Goal: Task Accomplishment & Management: Complete application form

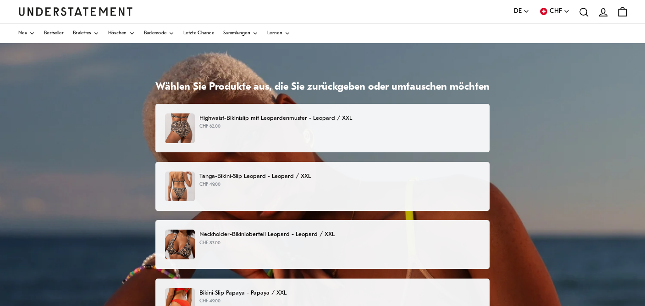
scroll to position [25, 0]
click at [261, 124] on p "CHF 62.00" at bounding box center [339, 126] width 280 height 7
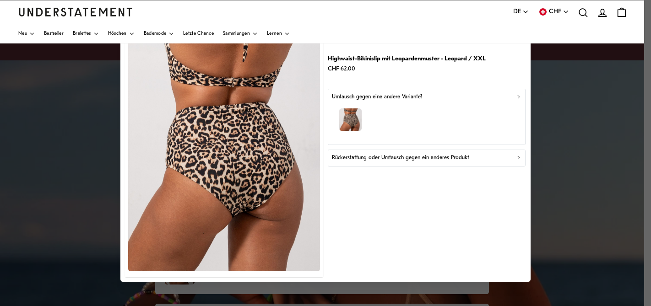
click at [519, 95] on icon "button" at bounding box center [519, 96] width 6 height 6
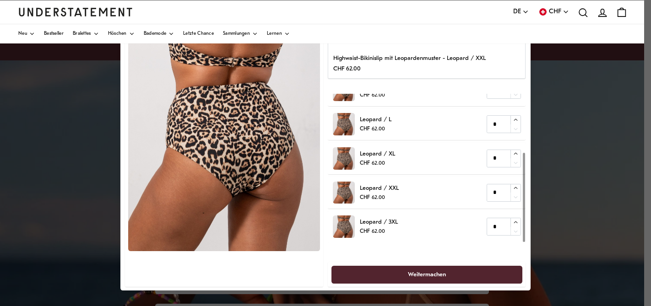
scroll to position [11, 0]
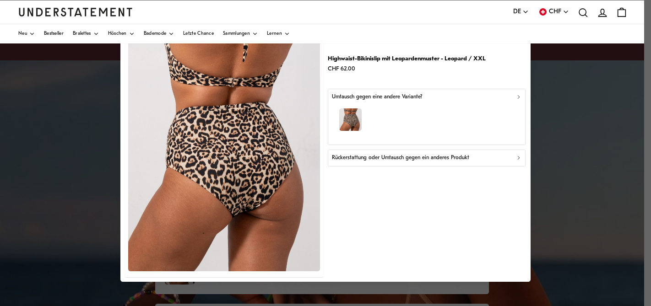
click at [516, 158] on icon "button" at bounding box center [519, 158] width 6 height 6
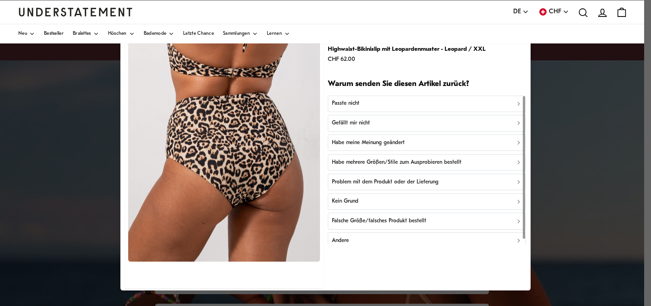
click at [518, 123] on icon "button" at bounding box center [519, 123] width 2 height 3
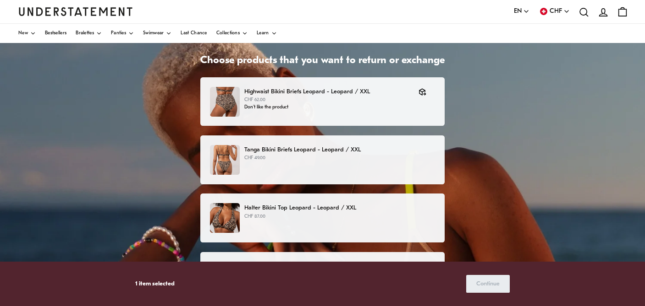
scroll to position [53, 0]
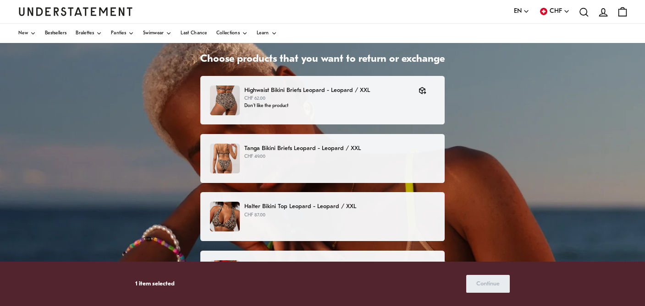
click at [380, 165] on div "Tanga Bikini Briefs Leopard - Leopard / XXL CHF 49.00" at bounding box center [322, 159] width 225 height 30
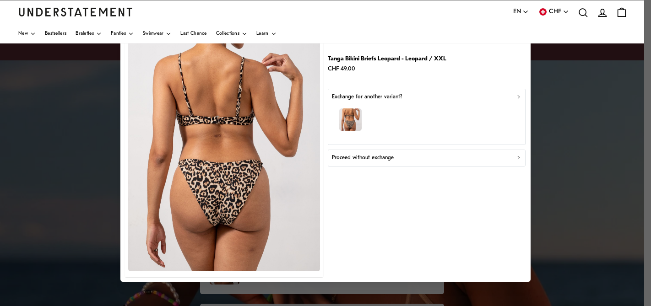
click at [519, 158] on icon "button" at bounding box center [519, 157] width 2 height 3
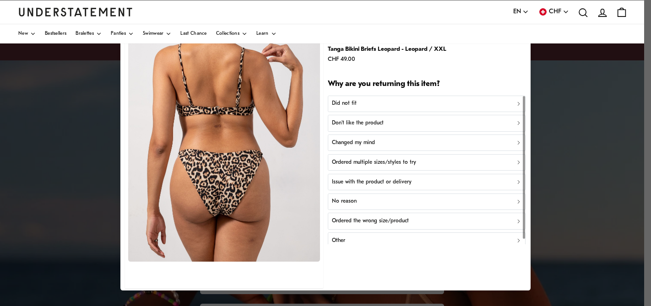
click at [516, 103] on icon "button" at bounding box center [519, 104] width 6 height 6
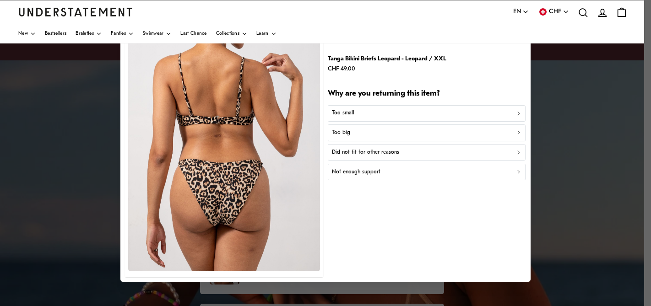
click at [381, 134] on div "Too big" at bounding box center [427, 133] width 190 height 9
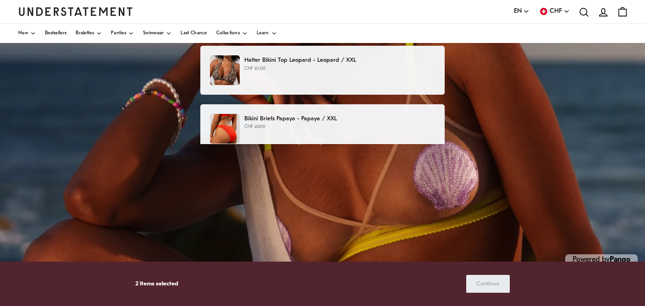
scroll to position [212, 0]
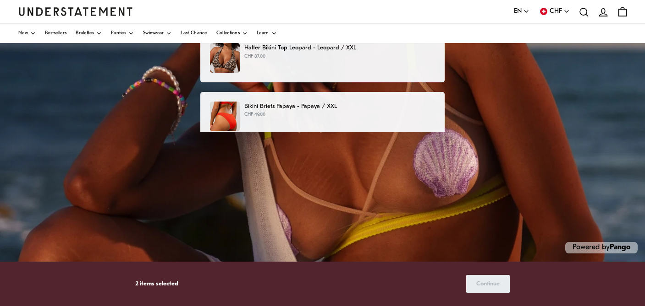
click at [456, 207] on div "Choose products that you want to return or exchange Highwaist Bikini Briefs Leo…" at bounding box center [322, 77] width 645 height 458
click at [192, 226] on div "Choose products that you want to return or exchange Highwaist Bikini Briefs Leo…" at bounding box center [322, 77] width 645 height 458
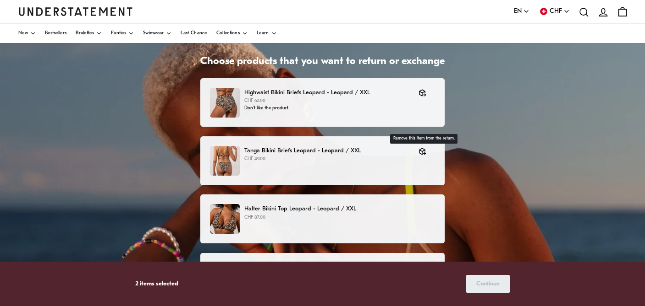
scroll to position [0, 0]
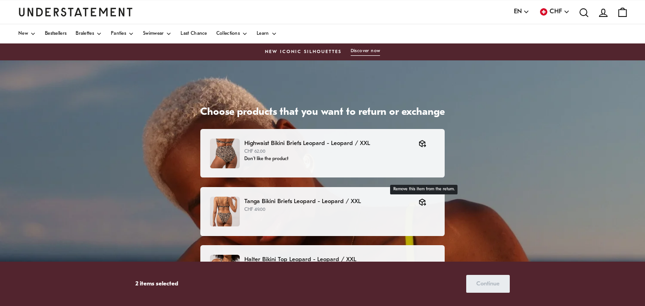
click at [524, 163] on div "Choose products that you want to return or exchange Highwaist Bikini Briefs Leo…" at bounding box center [322, 289] width 645 height 458
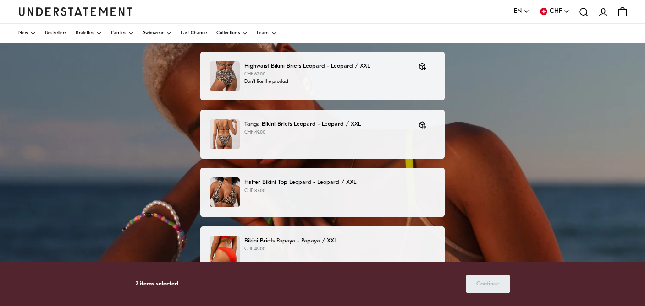
scroll to position [212, 0]
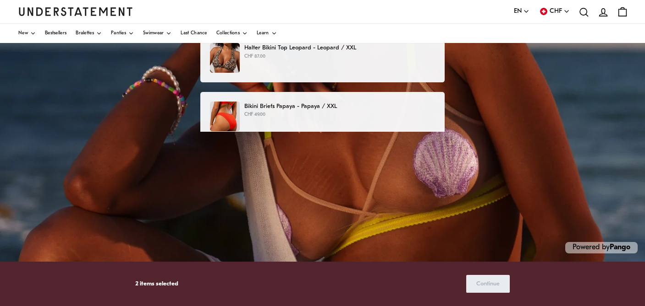
click at [494, 187] on div "Choose products that you want to return or exchange Highwaist Bikini Briefs Leo…" at bounding box center [322, 77] width 645 height 458
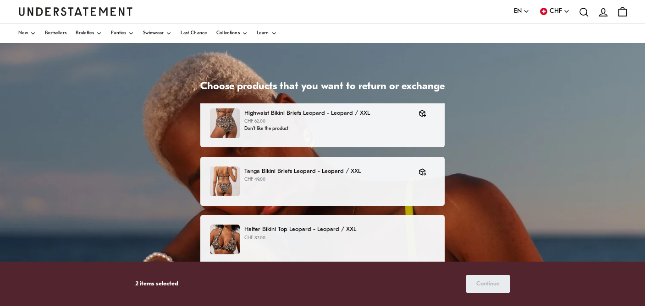
scroll to position [31, 0]
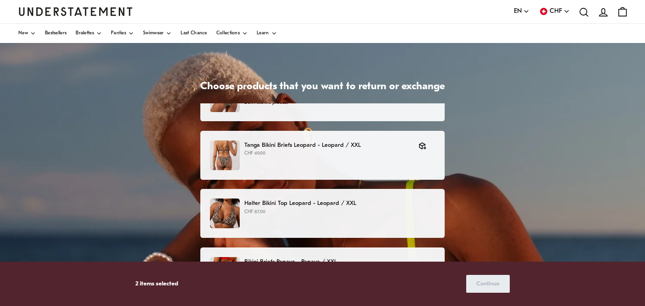
click at [405, 219] on div "Halter Bikini Top Leopard - Leopard / XXL CHF 87.00" at bounding box center [322, 214] width 225 height 30
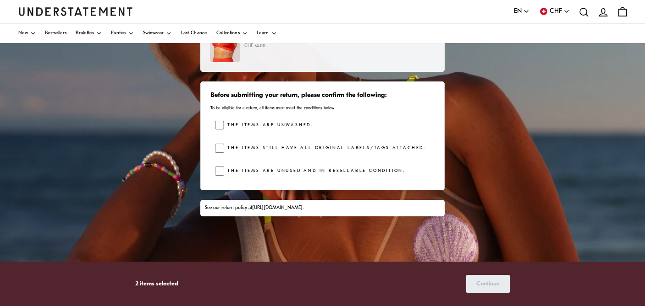
scroll to position [127, 0]
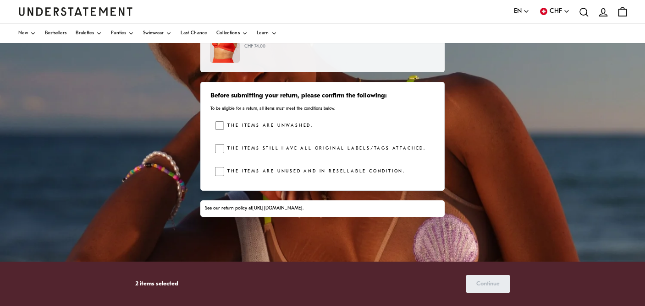
click at [222, 153] on div "The items still have all original labels/tags attached." at bounding box center [324, 151] width 219 height 14
click at [493, 283] on span "Continue" at bounding box center [487, 284] width 23 height 17
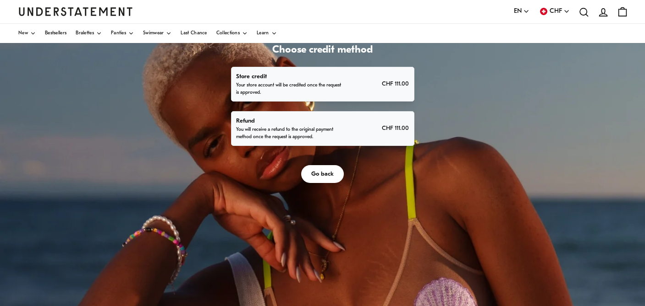
scroll to position [61, 0]
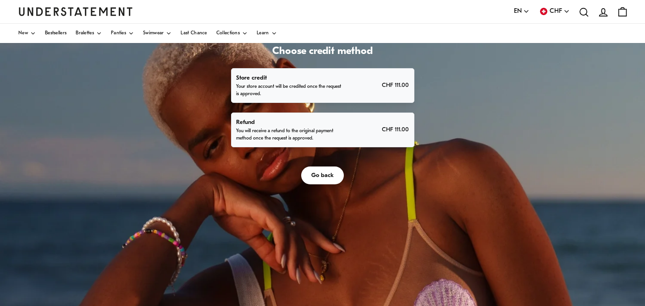
click at [307, 136] on p "You will receive a refund to the original payment method once the request is ap…" at bounding box center [290, 135] width 108 height 15
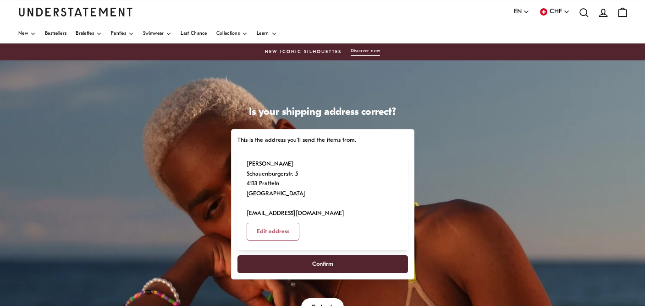
click at [347, 256] on span "Confirm" at bounding box center [322, 264] width 150 height 17
select select "**"
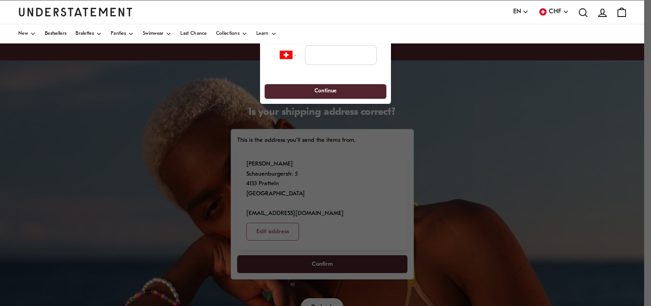
click at [463, 144] on div at bounding box center [325, 153] width 651 height 306
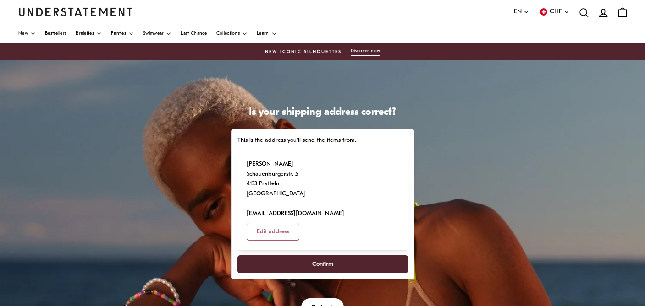
click at [329, 256] on span "Confirm" at bounding box center [322, 264] width 21 height 17
click at [322, 256] on span "Confirm" at bounding box center [322, 264] width 21 height 17
click at [313, 256] on span "Confirm" at bounding box center [322, 264] width 21 height 17
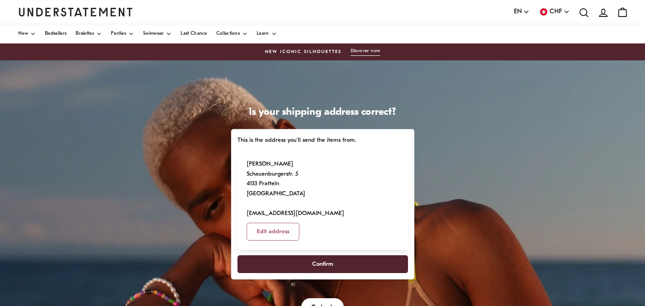
click at [501, 134] on div "Is your shipping address correct? This is the address you'll send the items fro…" at bounding box center [322, 289] width 645 height 458
click at [169, 180] on div "Is your shipping address correct? This is the address you'll send the items fro…" at bounding box center [322, 289] width 645 height 458
click at [467, 118] on div "Is your shipping address correct? This is the address you'll send the items fro…" at bounding box center [322, 289] width 645 height 458
click at [314, 256] on span "Confirm" at bounding box center [322, 264] width 21 height 17
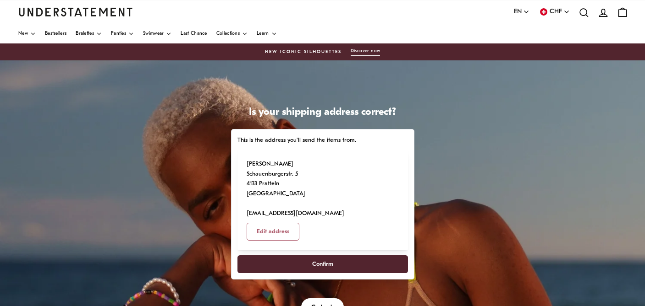
click at [339, 256] on span "Confirm" at bounding box center [322, 264] width 150 height 17
click at [313, 256] on span "Confirm" at bounding box center [322, 264] width 21 height 17
click at [293, 256] on span "Confirm" at bounding box center [322, 264] width 150 height 17
click at [519, 103] on div "Is your shipping address correct? This is the address you'll send the items fro…" at bounding box center [322, 289] width 645 height 458
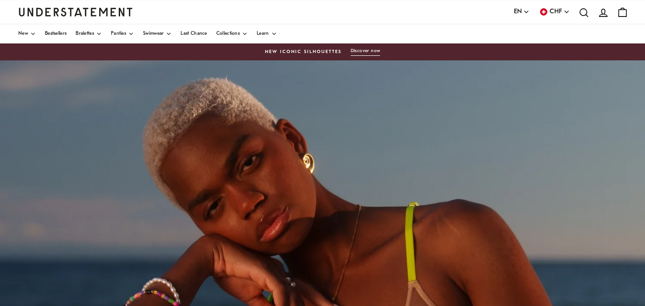
scroll to position [61, 0]
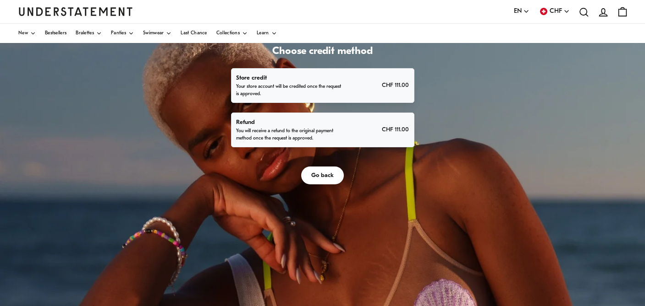
click at [297, 131] on p "You will receive a refund to the original payment method once the request is ap…" at bounding box center [290, 135] width 108 height 15
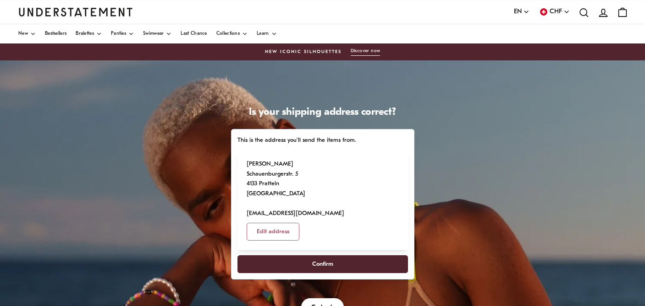
click at [330, 256] on span "Confirm" at bounding box center [322, 264] width 21 height 17
select select "**"
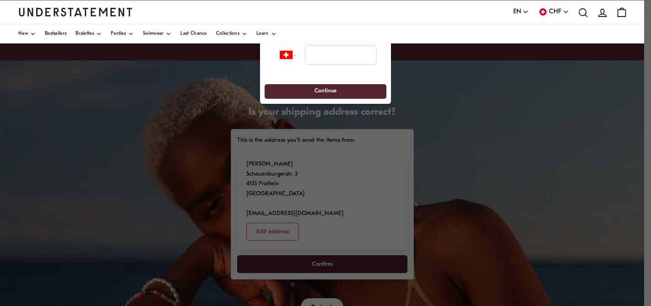
click at [321, 77] on div "**********" at bounding box center [325, 70] width 131 height 68
click at [324, 58] on input "tel" at bounding box center [341, 55] width 72 height 20
type input "*********"
click at [334, 93] on span "Continue" at bounding box center [326, 92] width 22 height 14
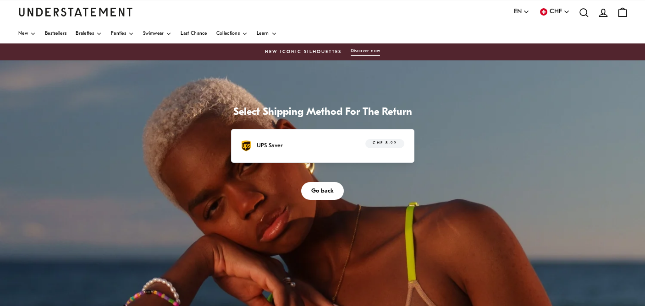
click at [267, 144] on p "UPS Saver" at bounding box center [270, 146] width 26 height 10
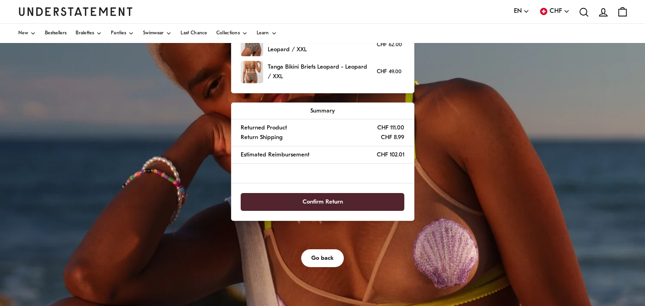
scroll to position [125, 0]
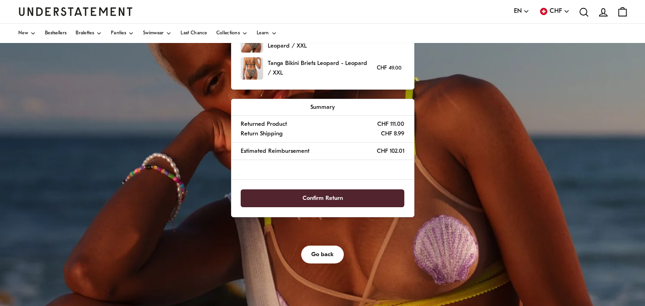
click at [324, 196] on span "Confirm Return" at bounding box center [322, 198] width 40 height 17
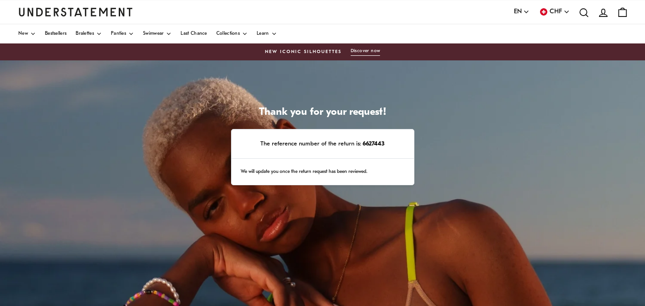
click at [527, 11] on icon "button" at bounding box center [526, 12] width 6 height 6
click at [519, 46] on span "Deutsch" at bounding box center [521, 46] width 16 height 7
